Goal: Communication & Community: Answer question/provide support

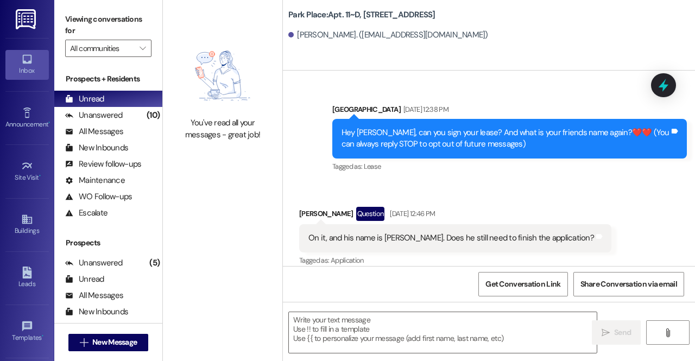
scroll to position [17848, 0]
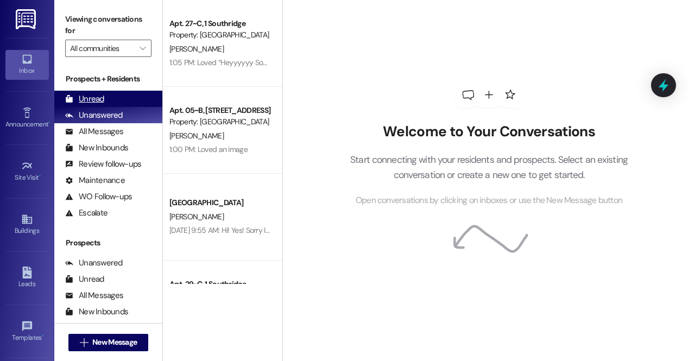
click at [98, 103] on div "Unread" at bounding box center [84, 98] width 39 height 11
click at [111, 94] on div "Unread (0)" at bounding box center [108, 99] width 108 height 16
